Goal: Find specific page/section: Find specific page/section

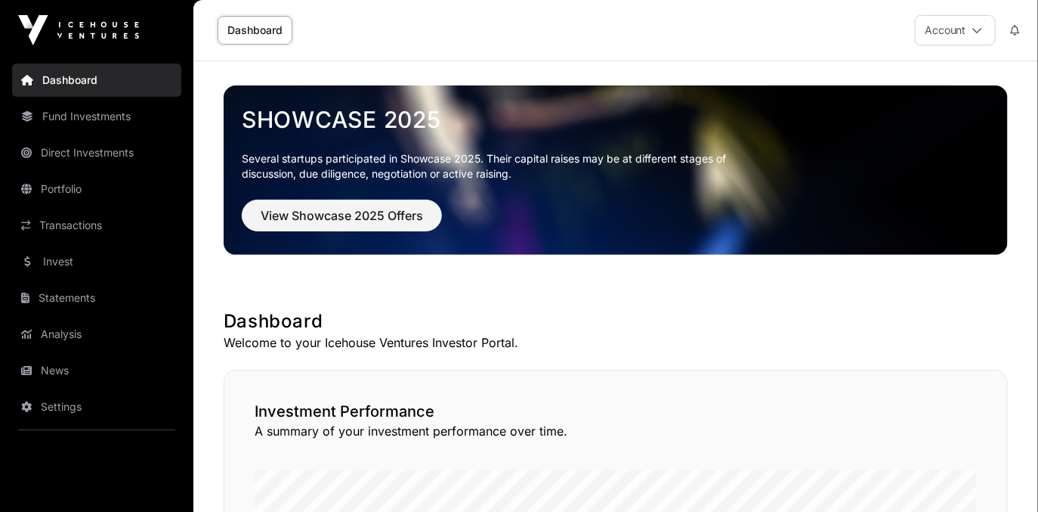
click at [122, 302] on link "Statements" at bounding box center [96, 297] width 169 height 33
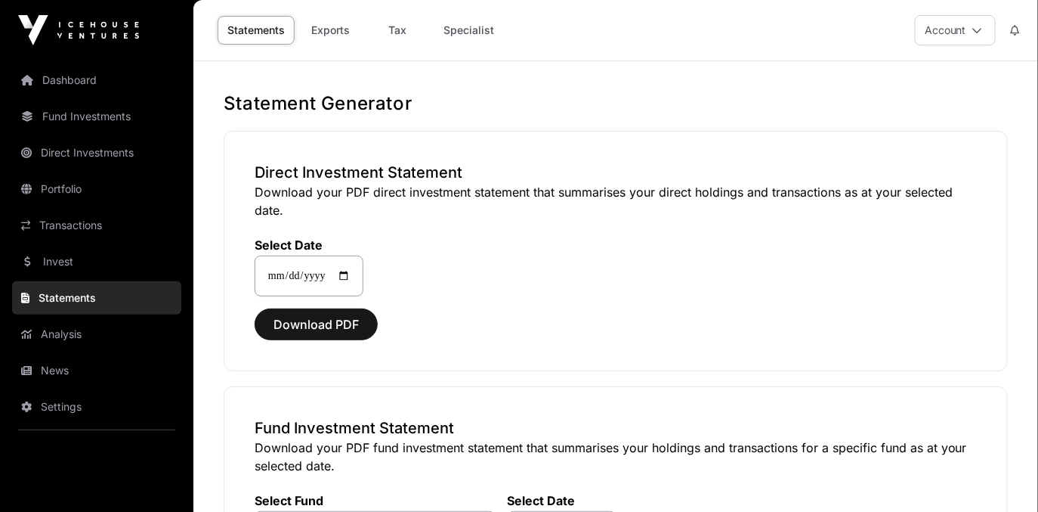
click at [146, 186] on link "Portfolio" at bounding box center [96, 188] width 169 height 33
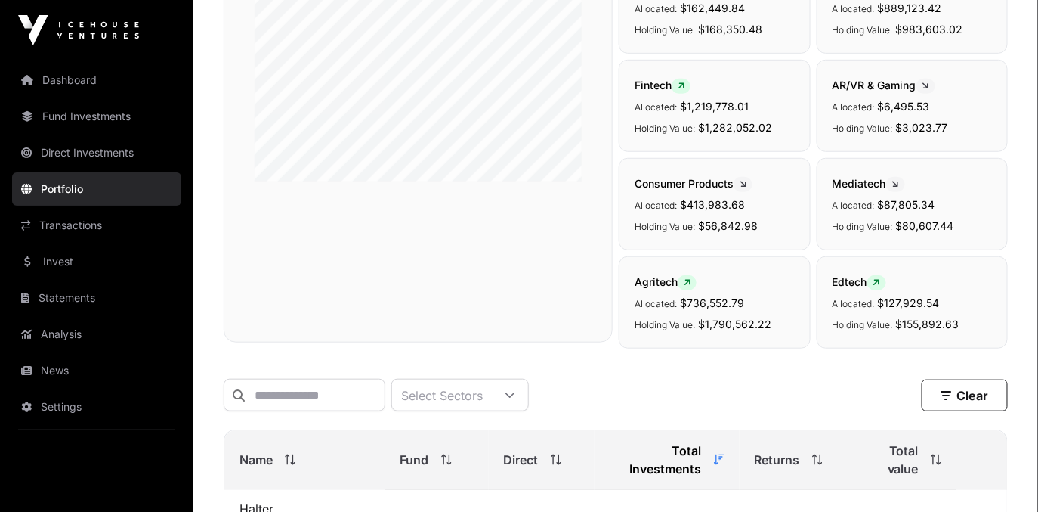
scroll to position [462, 0]
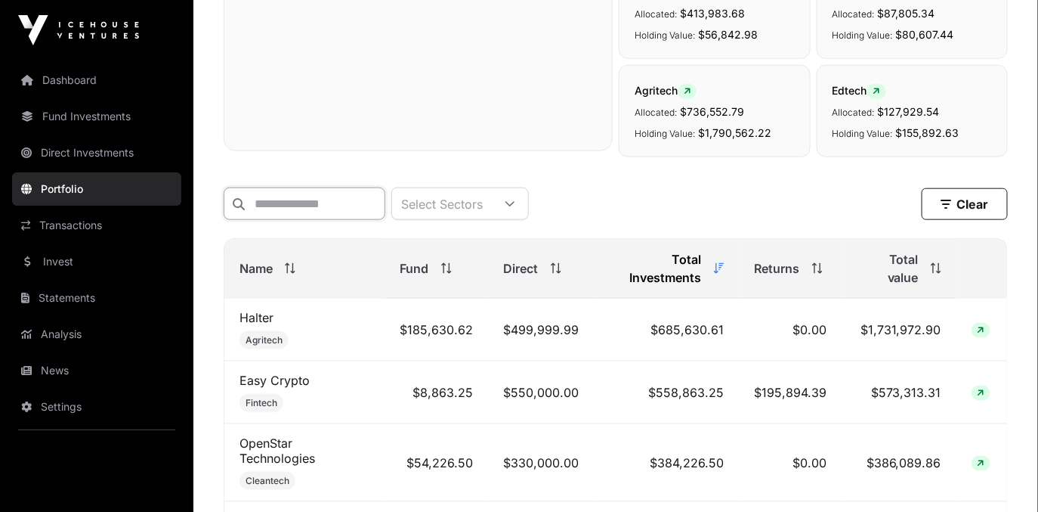
click at [315, 210] on input "text" at bounding box center [305, 203] width 162 height 33
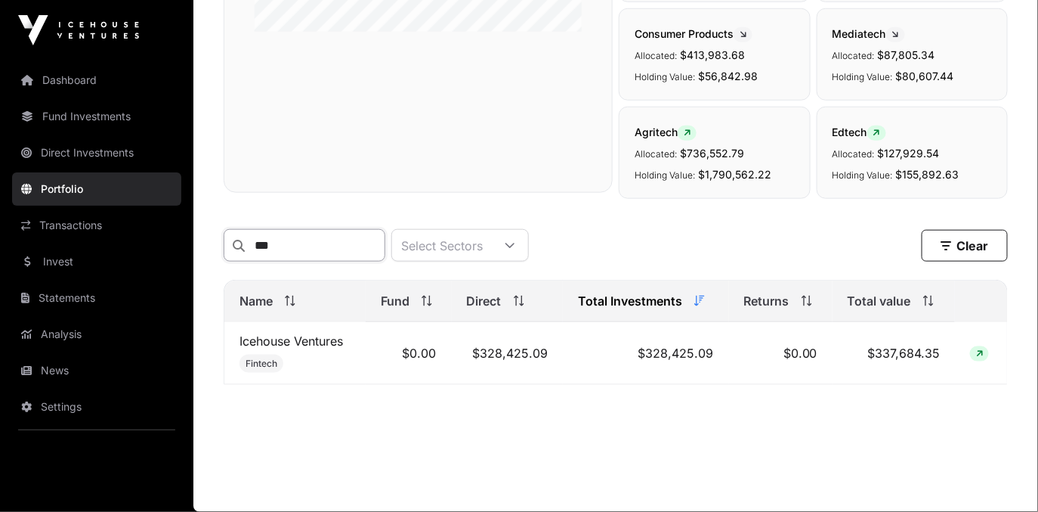
scroll to position [419, 0]
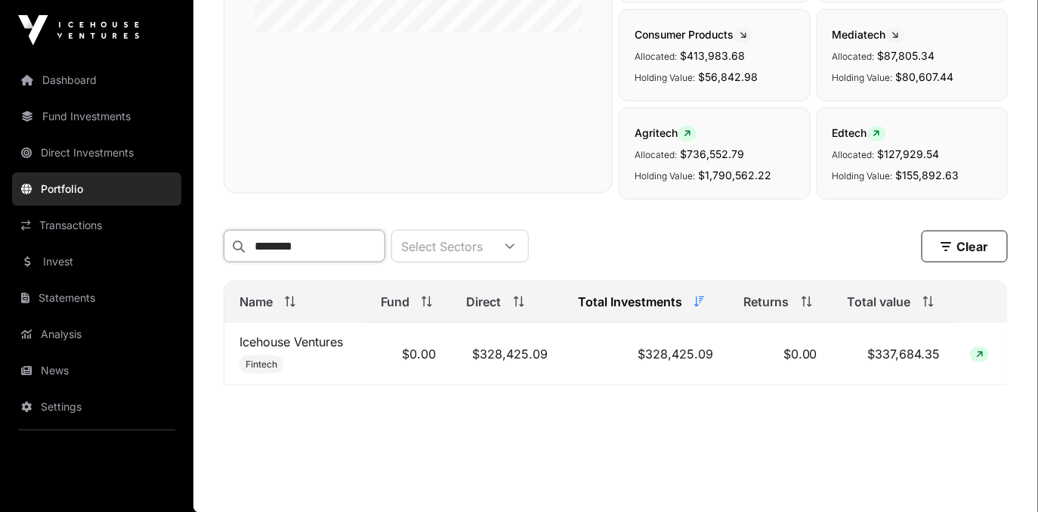
type input "********"
click at [323, 339] on link "Icehouse Ventures" at bounding box center [292, 341] width 104 height 15
